Goal: Task Accomplishment & Management: Manage account settings

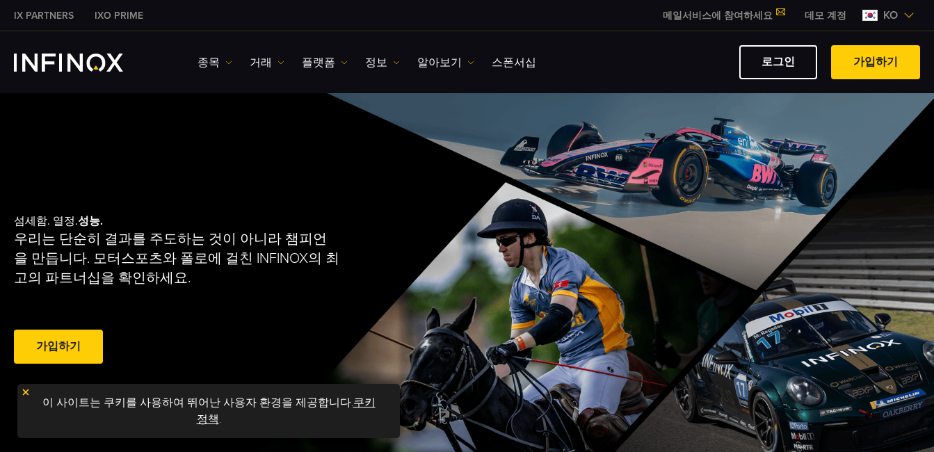
click at [25, 388] on img at bounding box center [26, 393] width 10 height 10
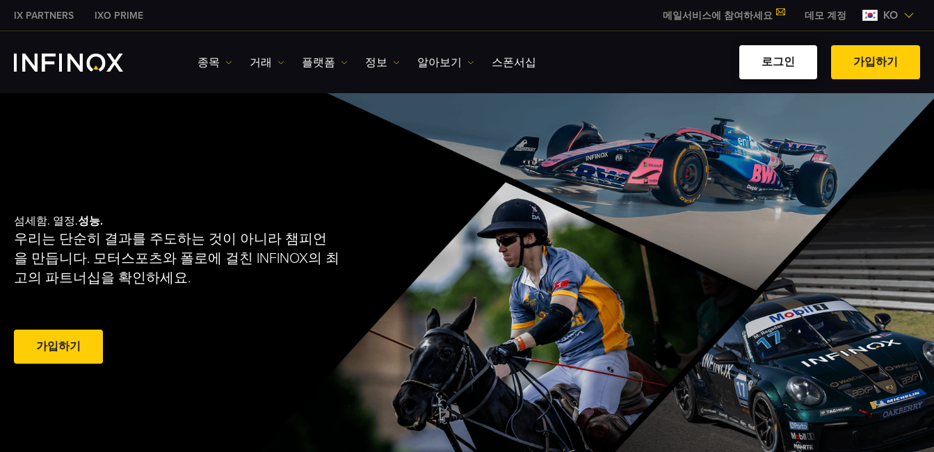
click at [767, 68] on link "로그인" at bounding box center [779, 62] width 78 height 34
click at [772, 74] on link "로그인" at bounding box center [779, 62] width 78 height 34
